Goal: Information Seeking & Learning: Check status

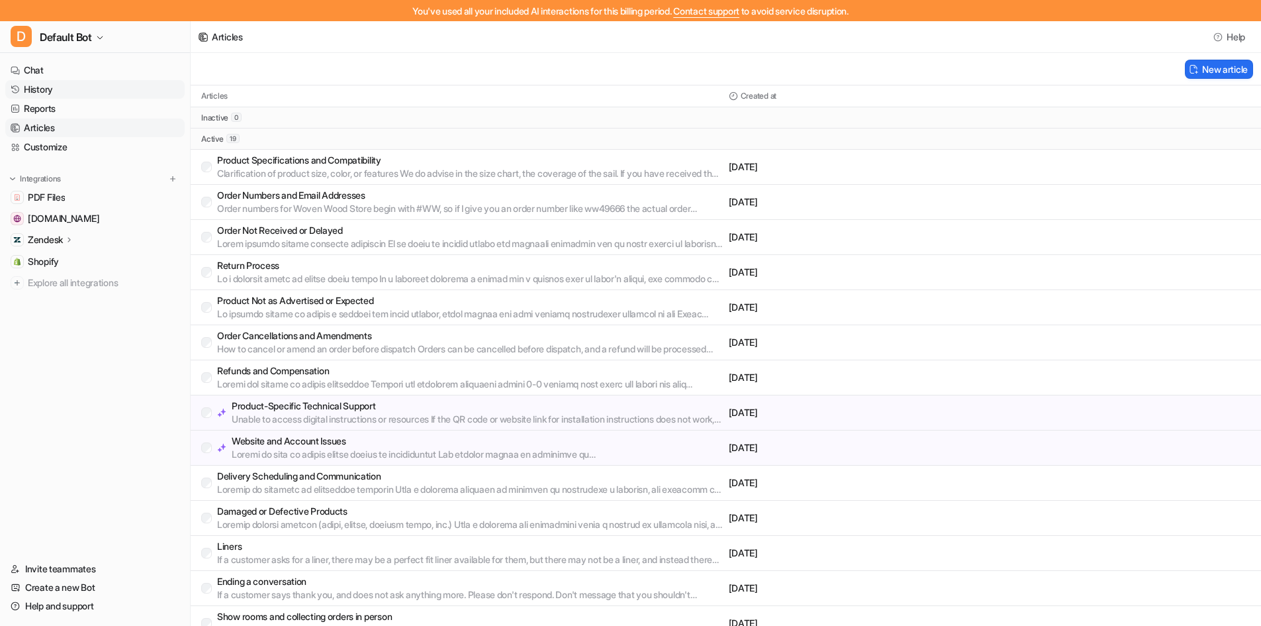
click at [70, 87] on link "History" at bounding box center [94, 89] width 179 height 19
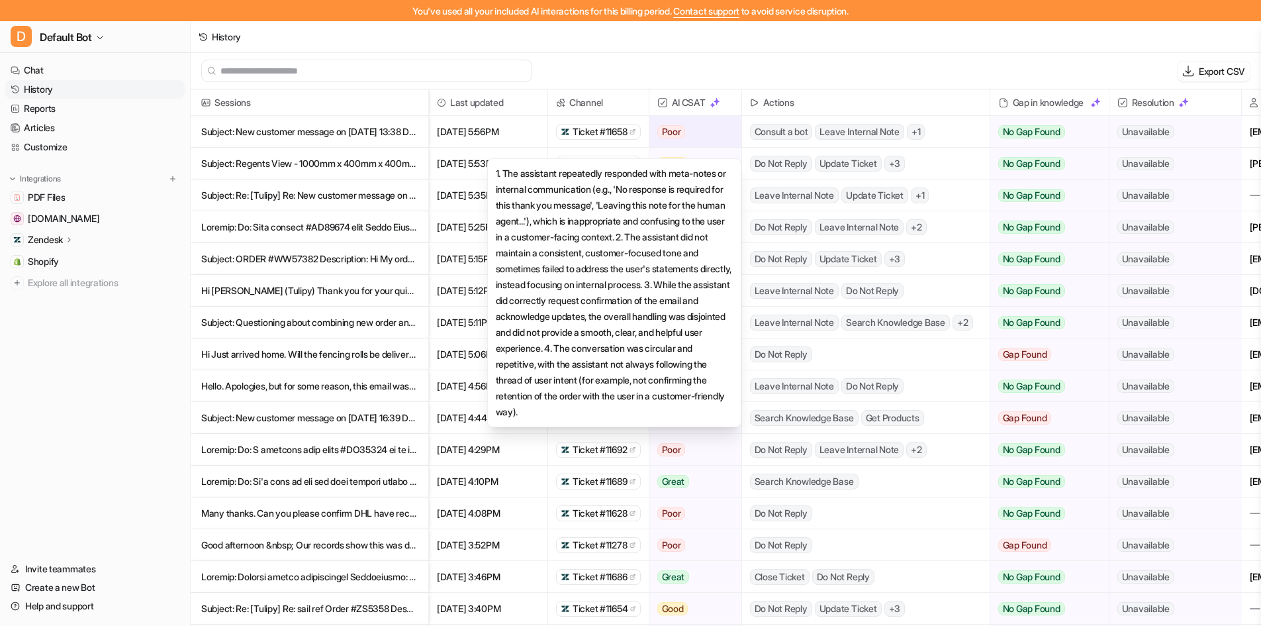
click at [677, 125] on span "Poor" at bounding box center [672, 131] width 28 height 13
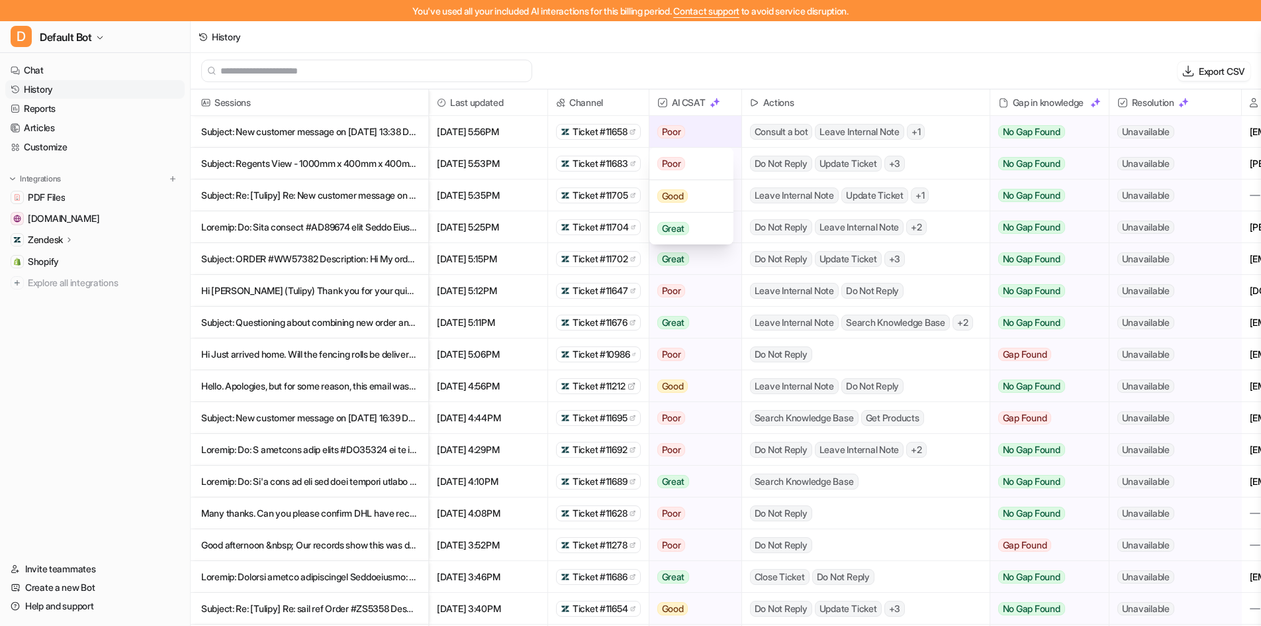
click at [716, 128] on div "Poor" at bounding box center [692, 132] width 84 height 32
click at [714, 103] on img at bounding box center [715, 102] width 11 height 11
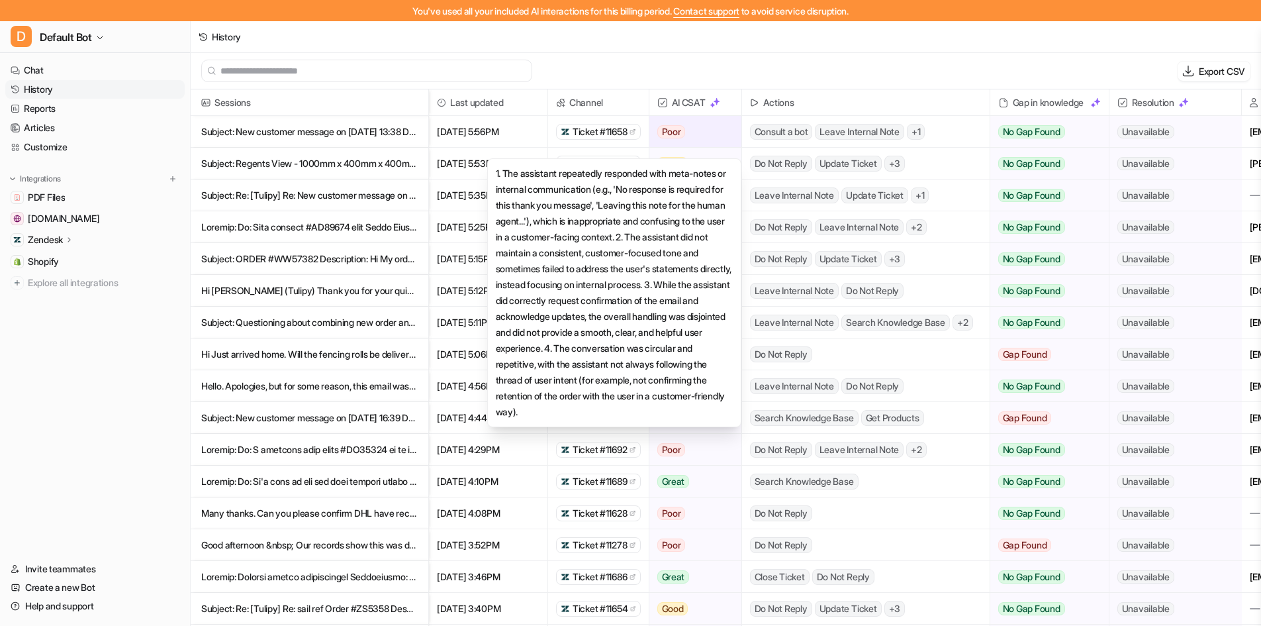
click at [722, 138] on div "Poor" at bounding box center [692, 132] width 84 height 32
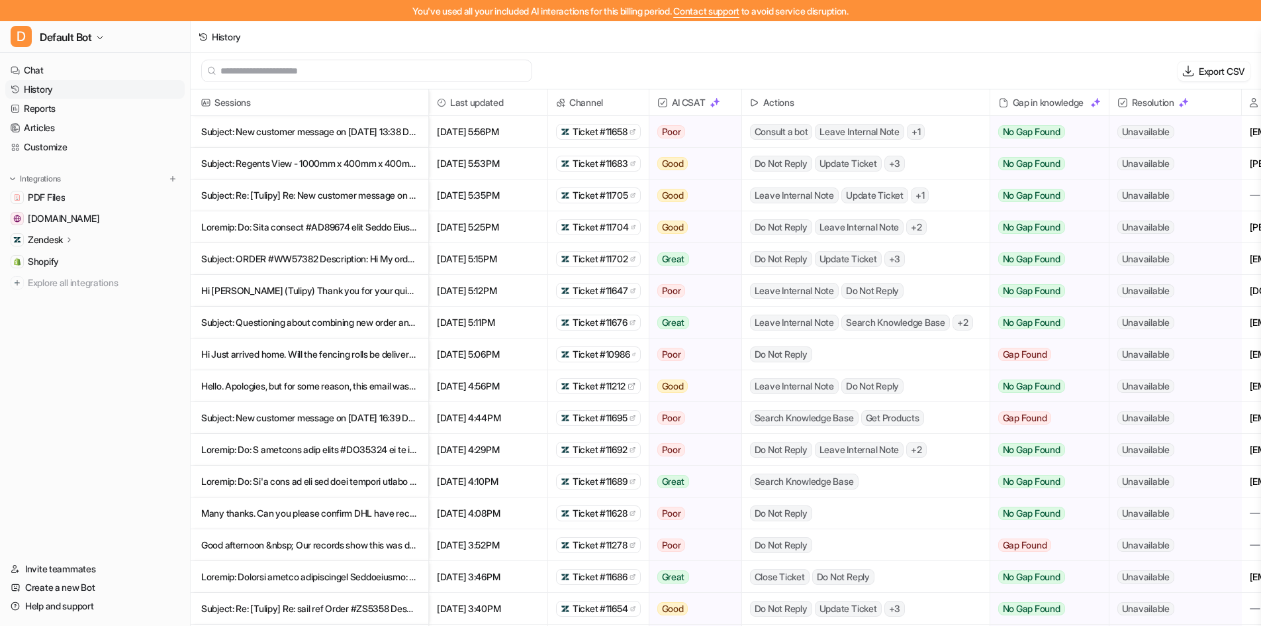
click at [330, 130] on p "Subject: New customer message on [DATE] 13:38 Description: You re" at bounding box center [309, 132] width 217 height 32
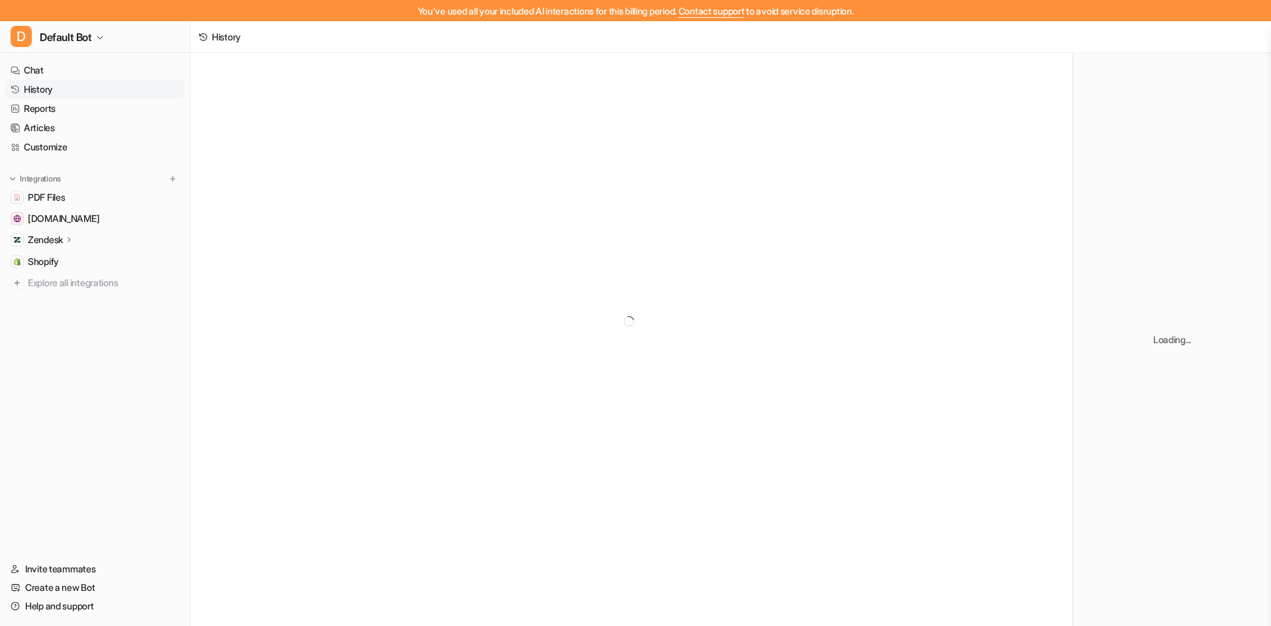
click at [343, 164] on div at bounding box center [632, 321] width 882 height 536
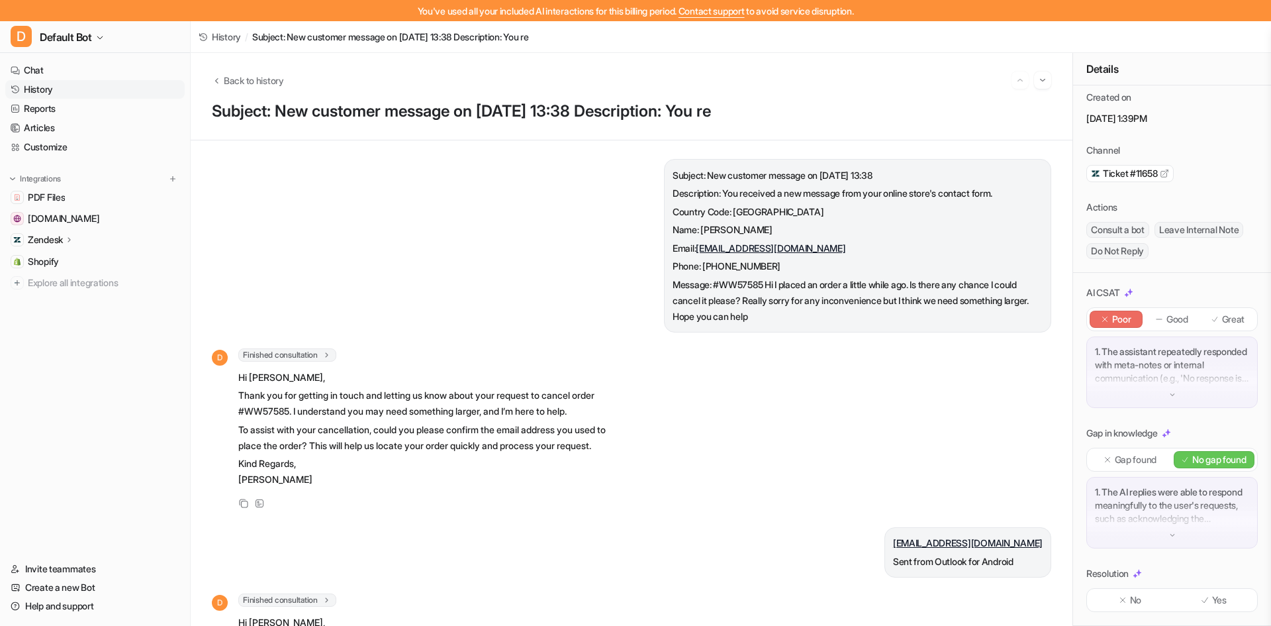
scroll to position [42, 0]
click at [1142, 507] on p "1. The AI replies were able to respond meaningfully to the user's requests, suc…" at bounding box center [1172, 505] width 154 height 40
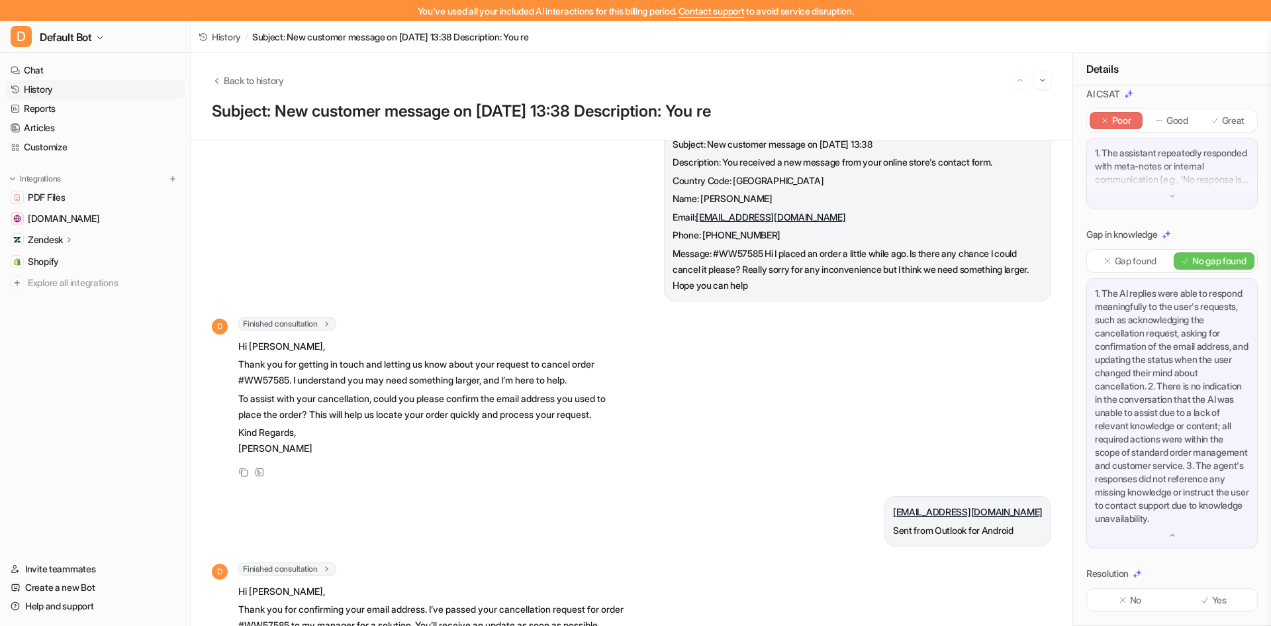
scroll to position [0, 0]
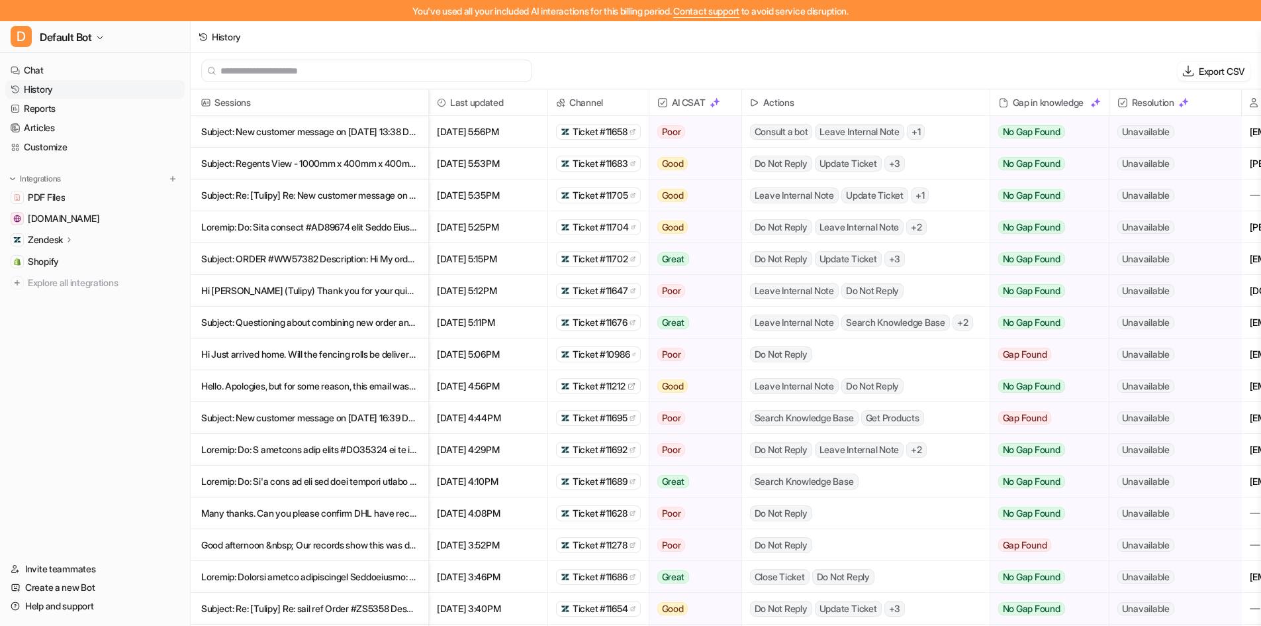
click at [327, 158] on p "Subject: Regents View - 1000mm x 400mm x 400mm steel aluzinc planters Descripti…" at bounding box center [309, 164] width 217 height 32
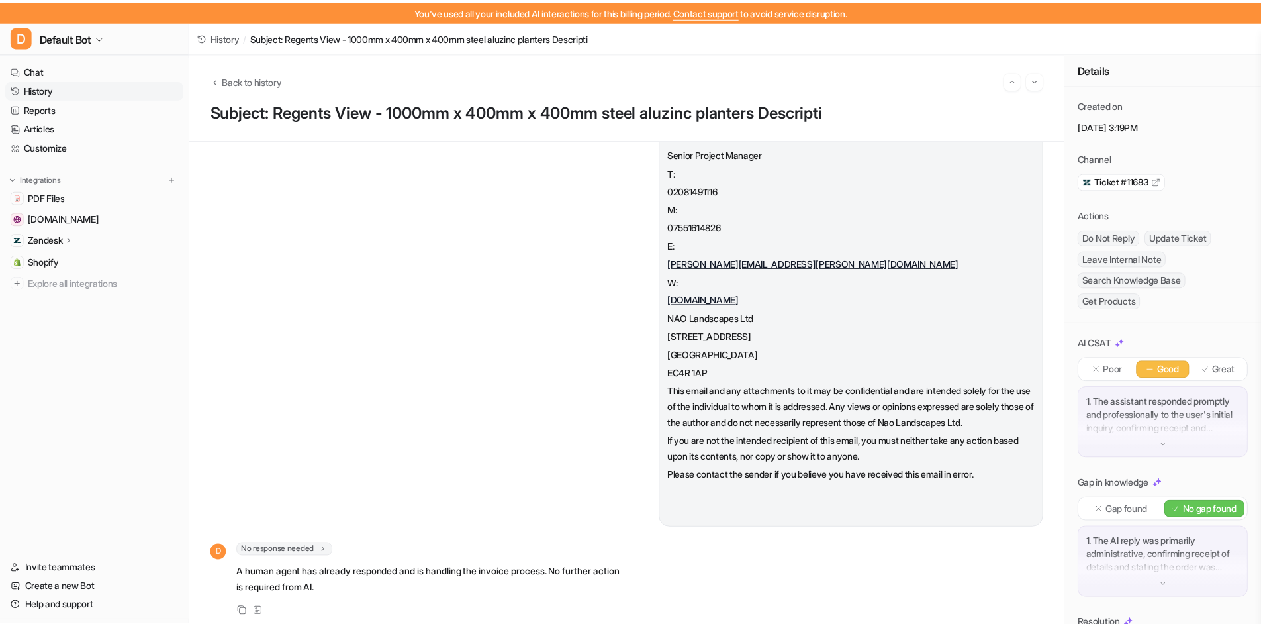
scroll to position [1716, 0]
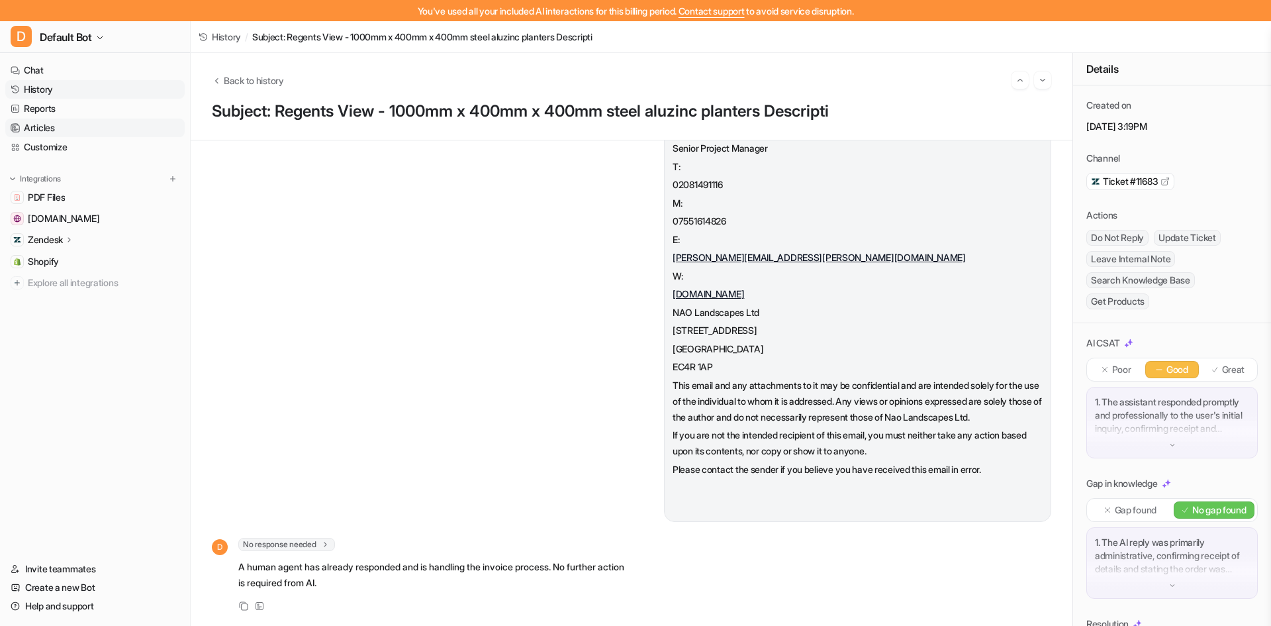
click at [95, 136] on link "Articles" at bounding box center [94, 128] width 179 height 19
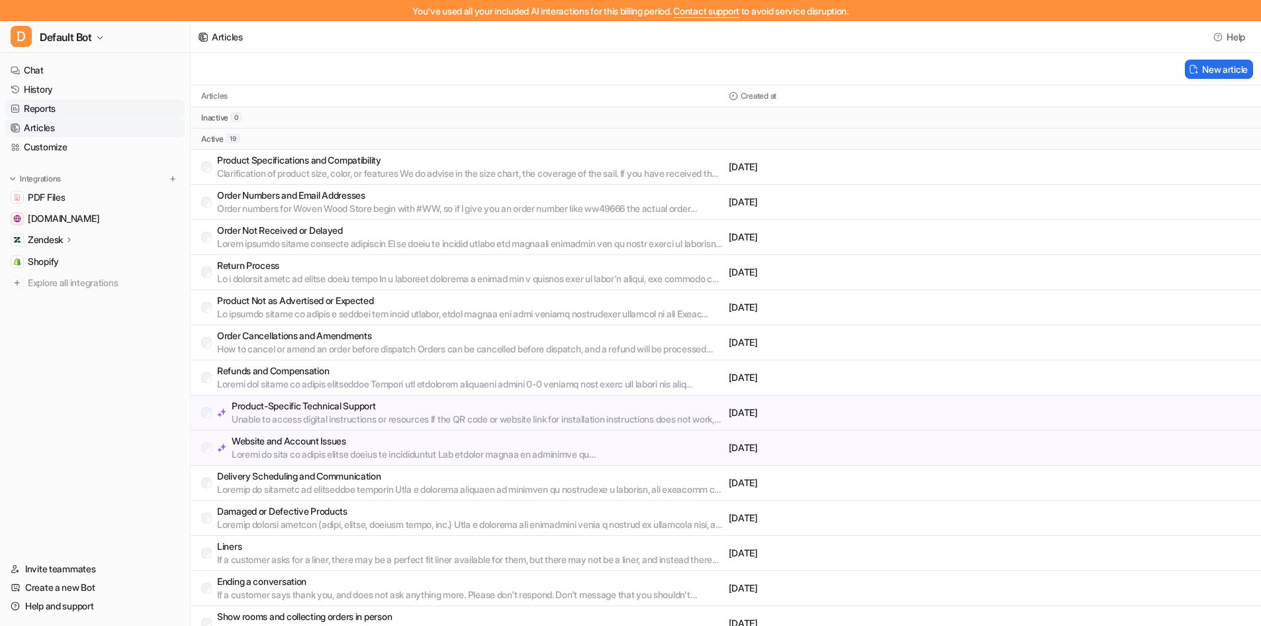
click at [54, 108] on link "Reports" at bounding box center [94, 108] width 179 height 19
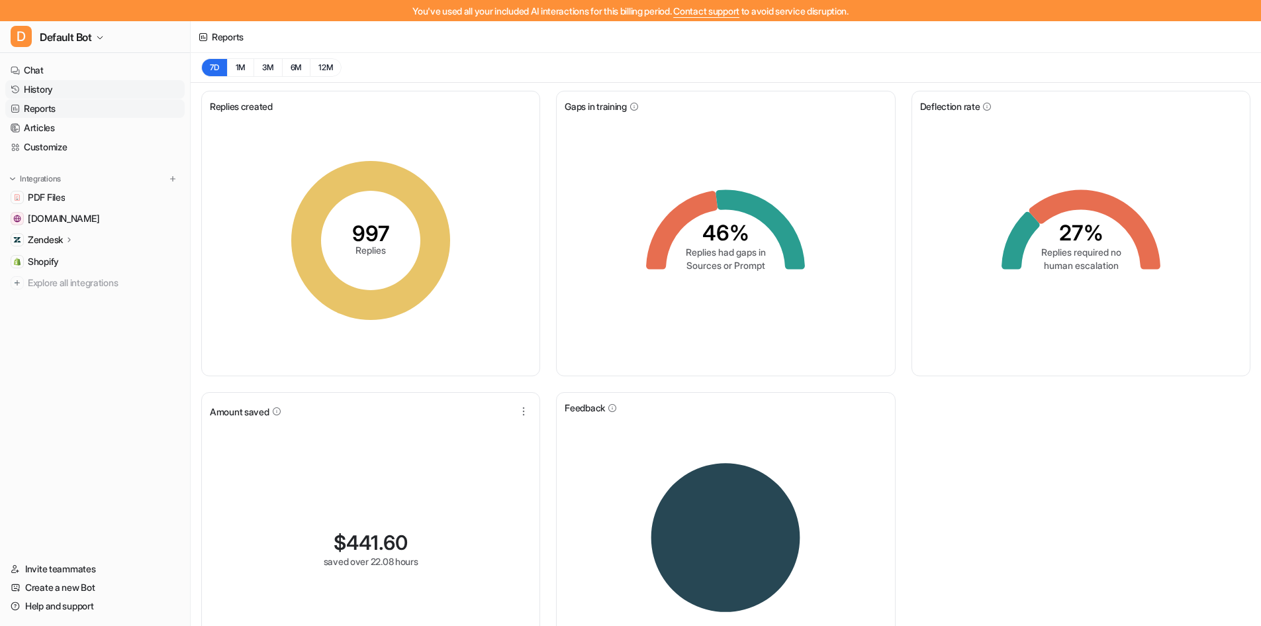
click at [49, 91] on link "History" at bounding box center [94, 89] width 179 height 19
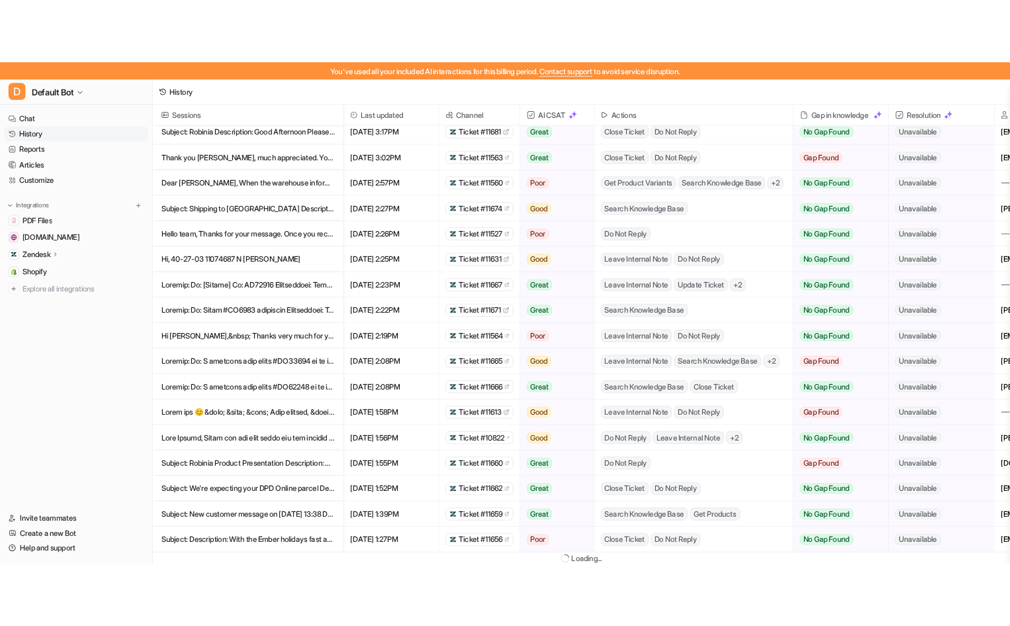
scroll to position [23, 0]
